Goal: Task Accomplishment & Management: Use online tool/utility

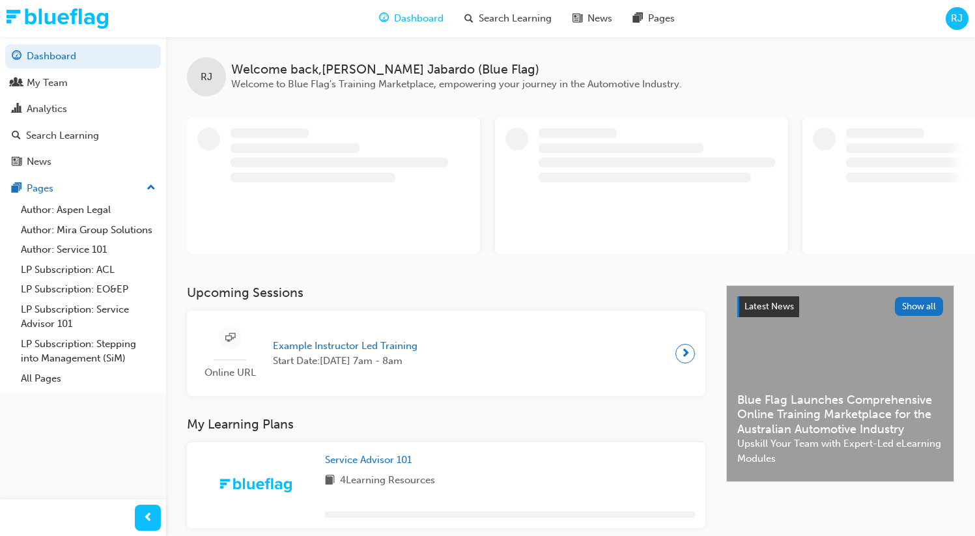
click at [951, 10] on div "RJ" at bounding box center [957, 18] width 23 height 23
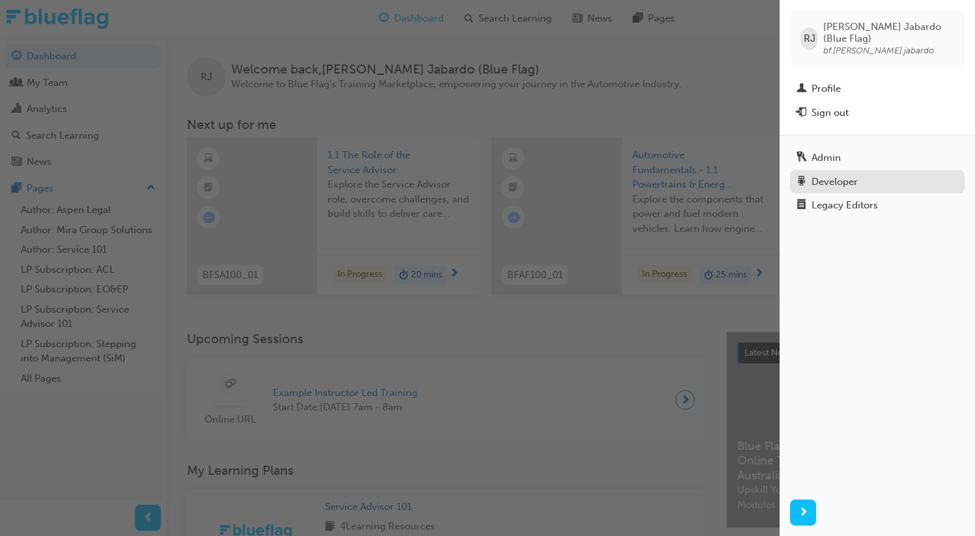
click at [870, 174] on div "Developer" at bounding box center [878, 182] width 162 height 16
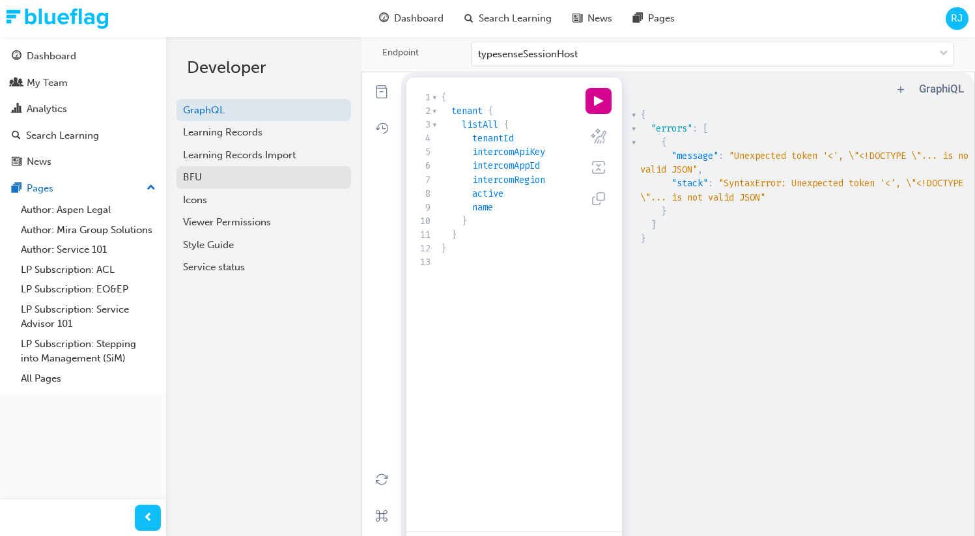
click at [234, 171] on div "BFU" at bounding box center [264, 177] width 162 height 15
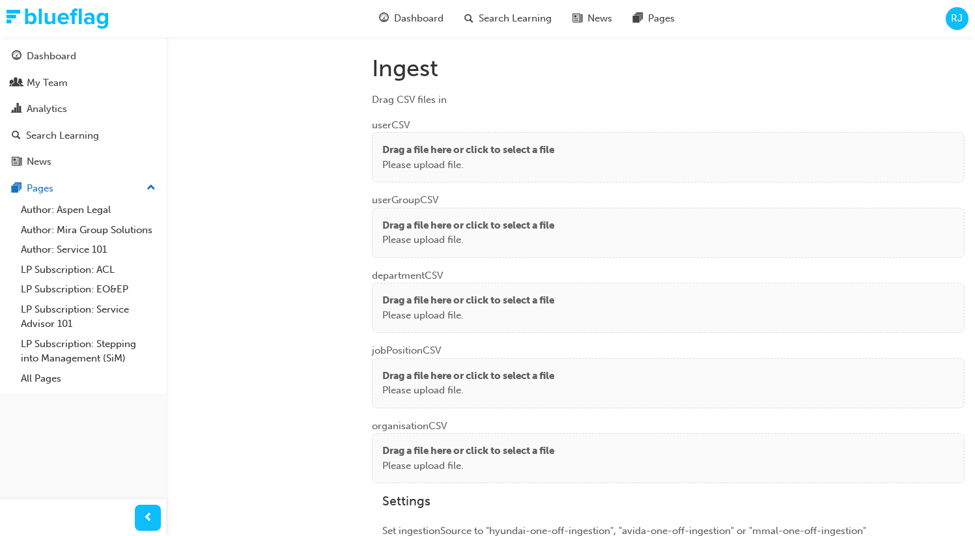
scroll to position [1016, 0]
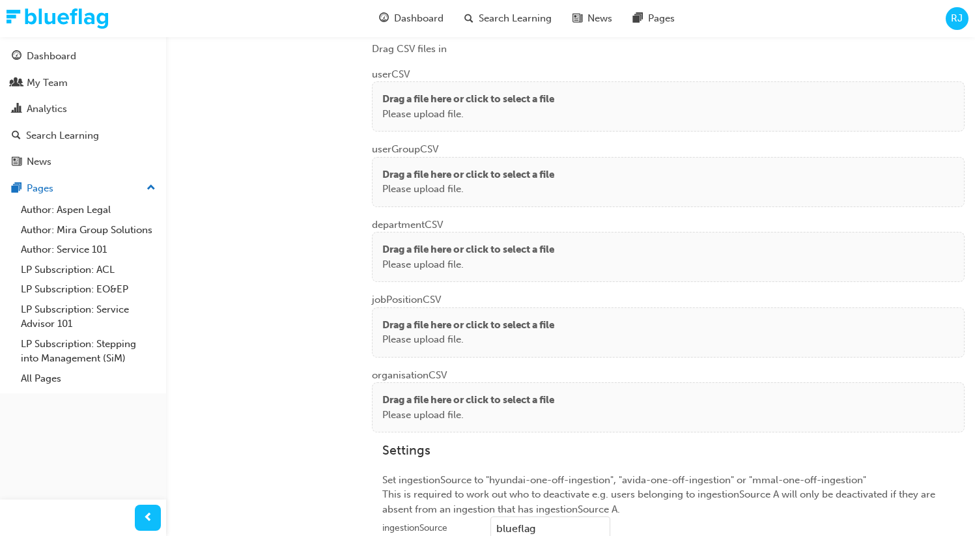
click at [442, 112] on p "Please upload file." at bounding box center [468, 114] width 172 height 15
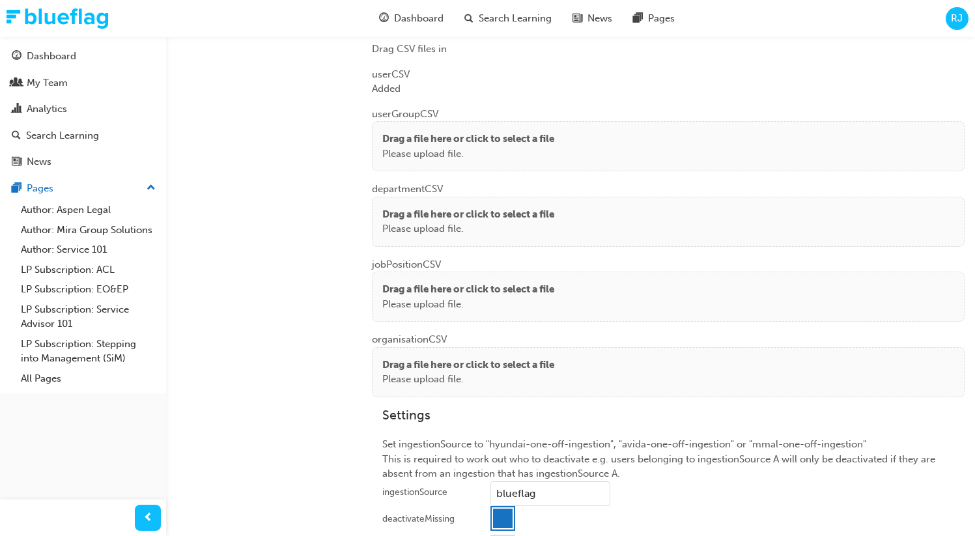
click at [427, 147] on p "Please upload file." at bounding box center [468, 154] width 172 height 15
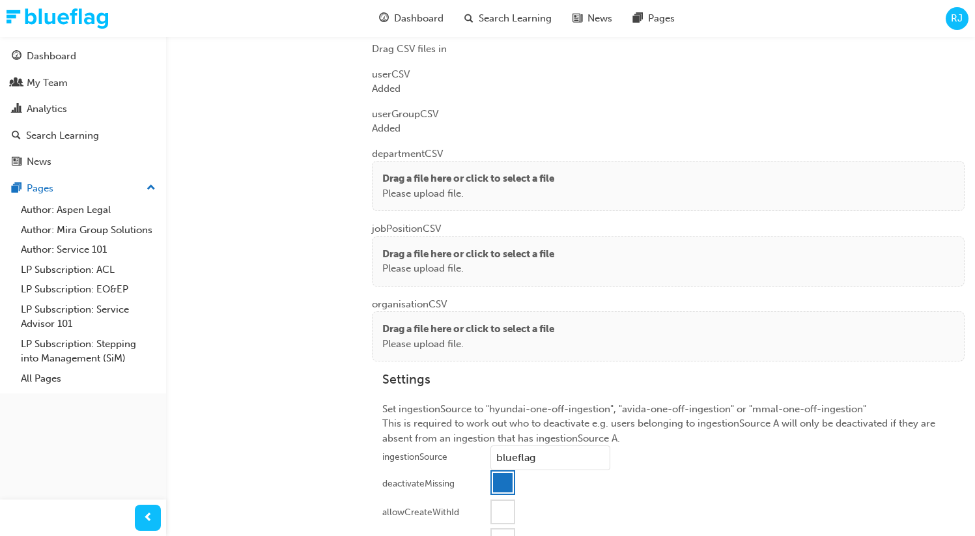
click at [412, 181] on p "Drag a file here or click to select a file" at bounding box center [468, 178] width 172 height 15
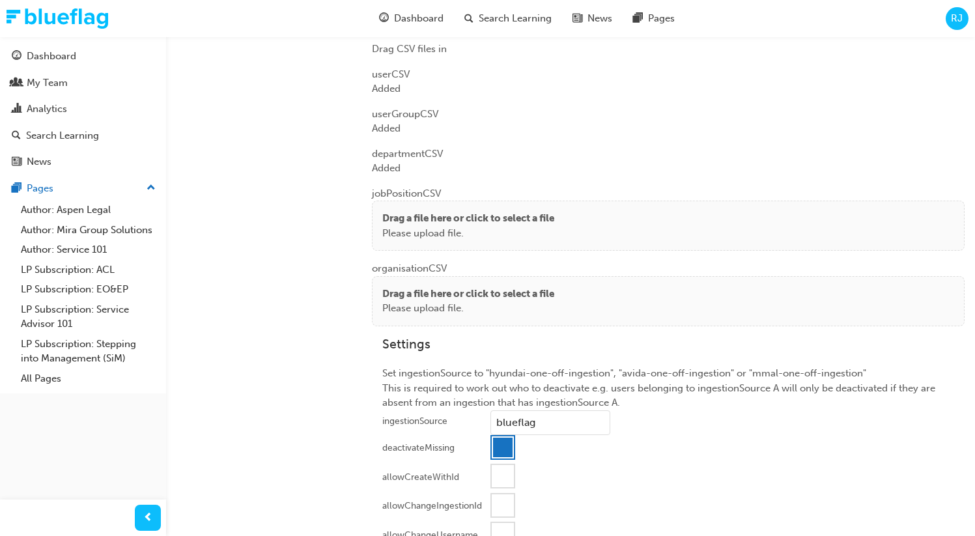
click at [436, 211] on p "Drag a file here or click to select a file" at bounding box center [468, 218] width 172 height 15
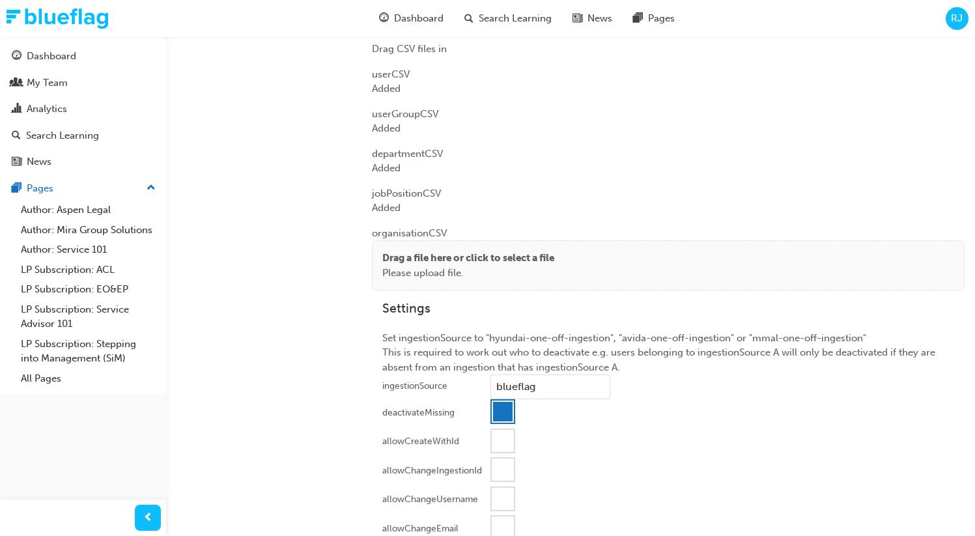
click at [423, 258] on p "Drag a file here or click to select a file" at bounding box center [468, 258] width 172 height 15
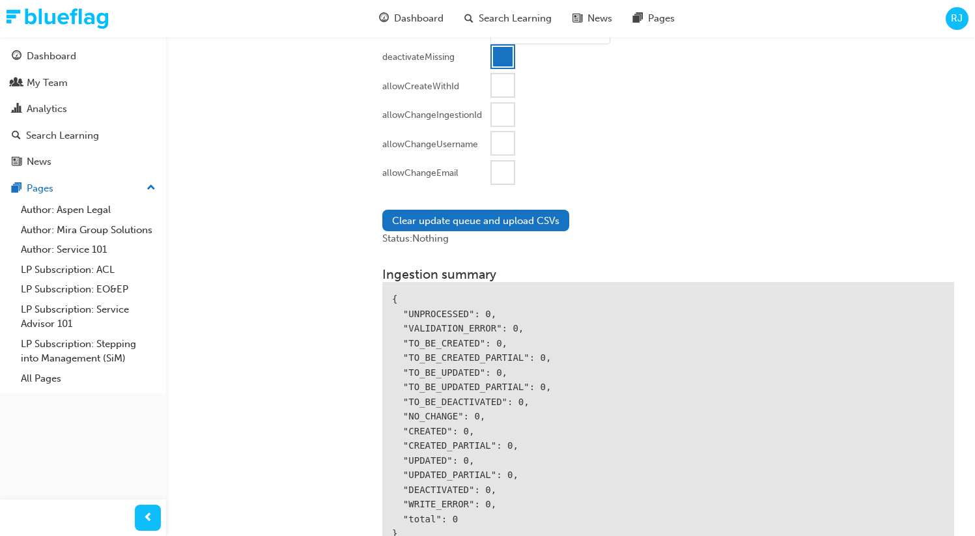
scroll to position [1396, 0]
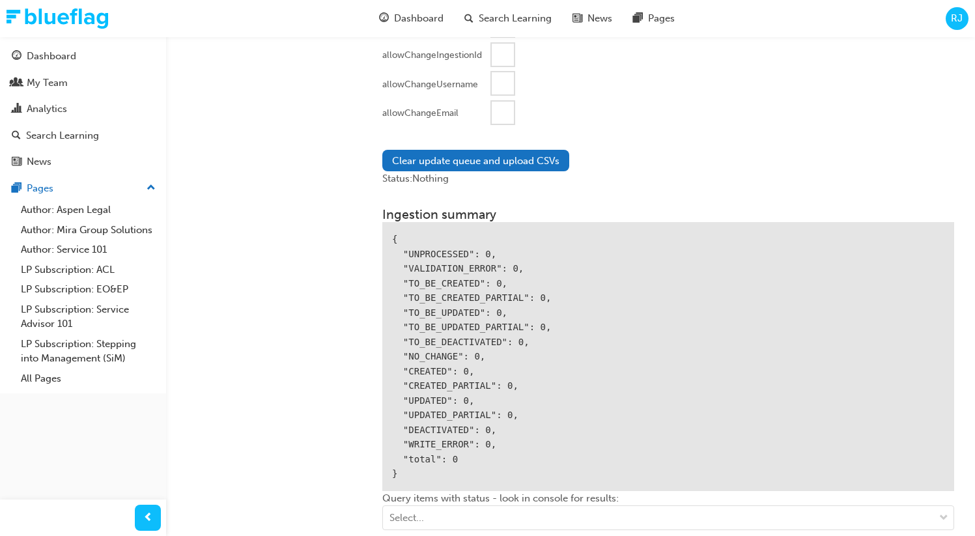
click at [495, 113] on div at bounding box center [503, 113] width 22 height 22
click at [480, 156] on button "Clear update queue and upload CSVs" at bounding box center [475, 160] width 187 height 21
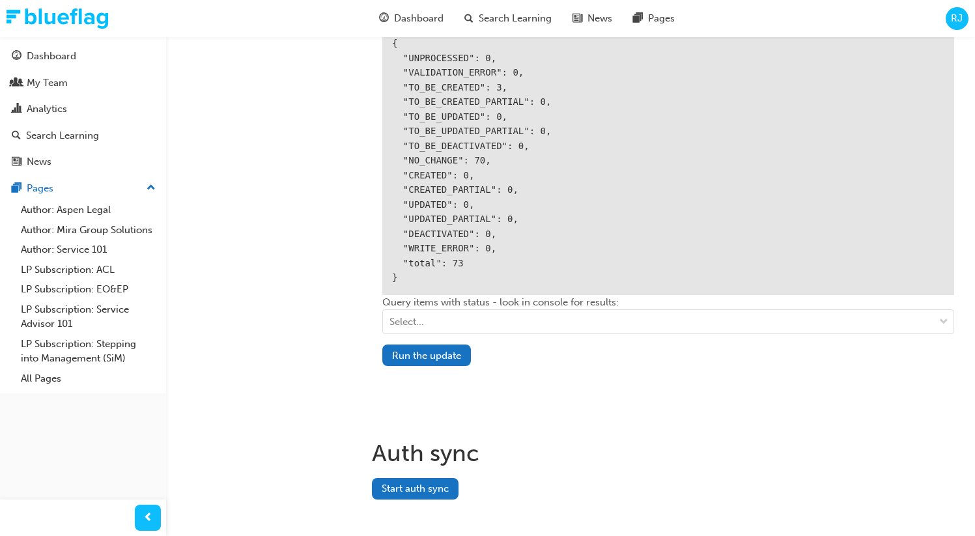
scroll to position [1619, 0]
click at [441, 356] on button "Run the update" at bounding box center [426, 357] width 89 height 21
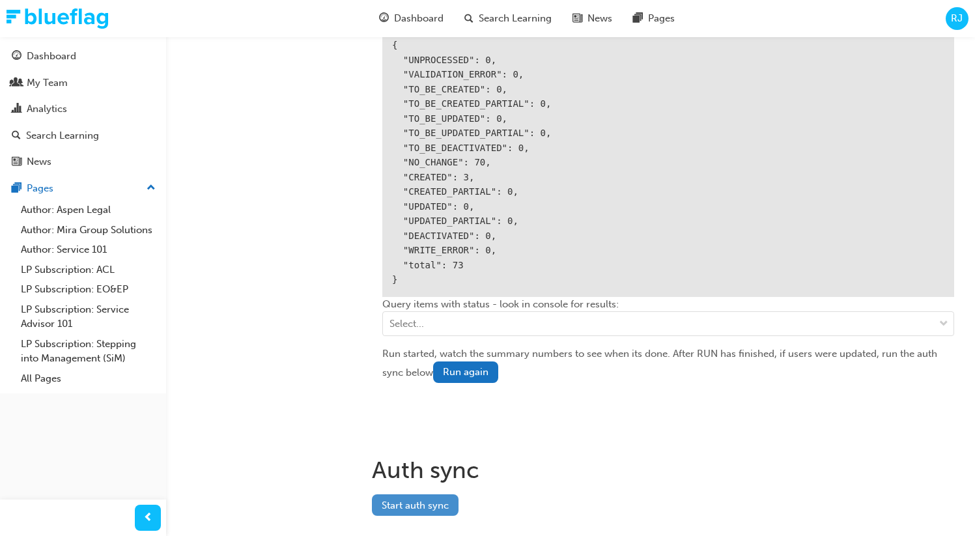
click at [427, 497] on button "Start auth sync" at bounding box center [415, 504] width 87 height 21
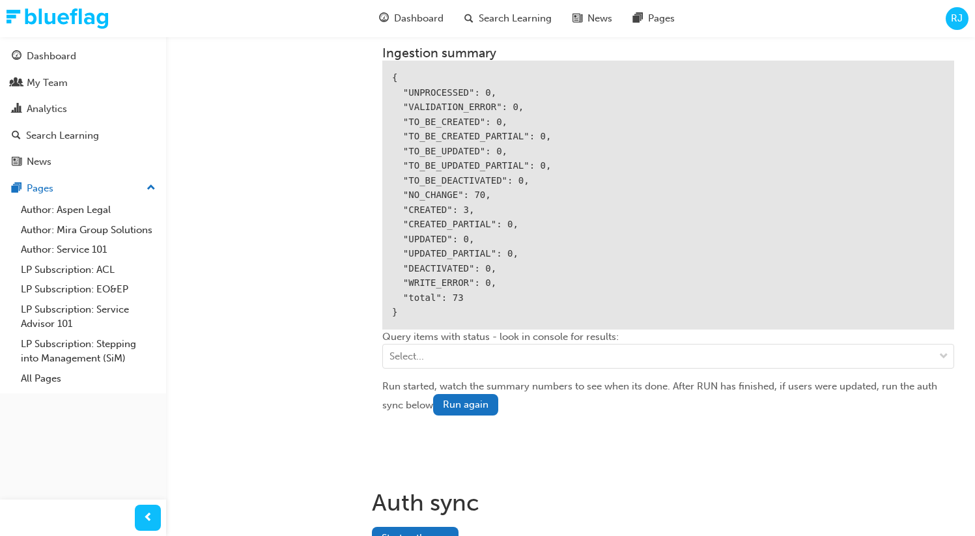
scroll to position [1663, 0]
